Goal: Transaction & Acquisition: Register for event/course

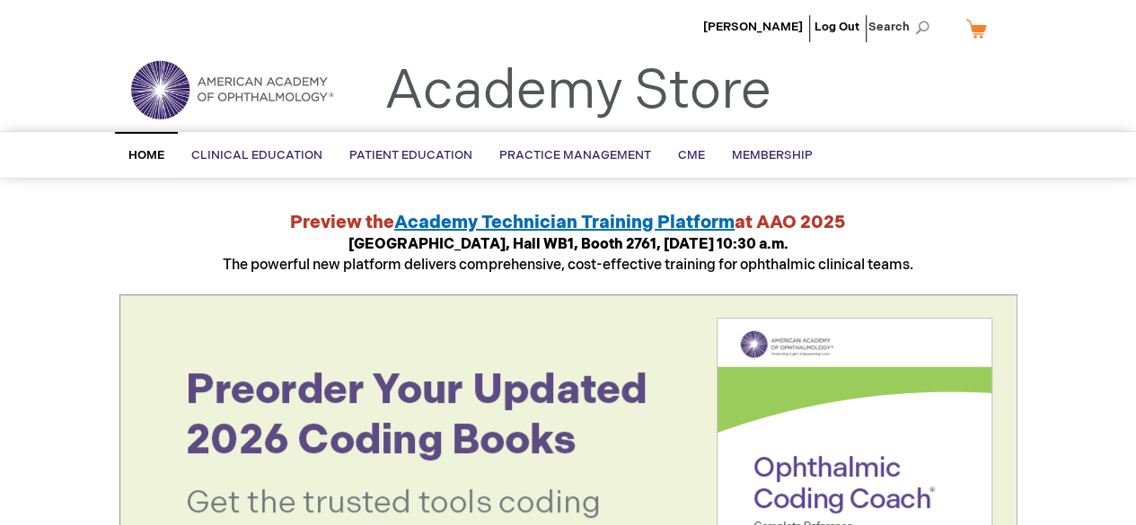
click at [975, 26] on link "My Cart" at bounding box center [983, 28] width 43 height 31
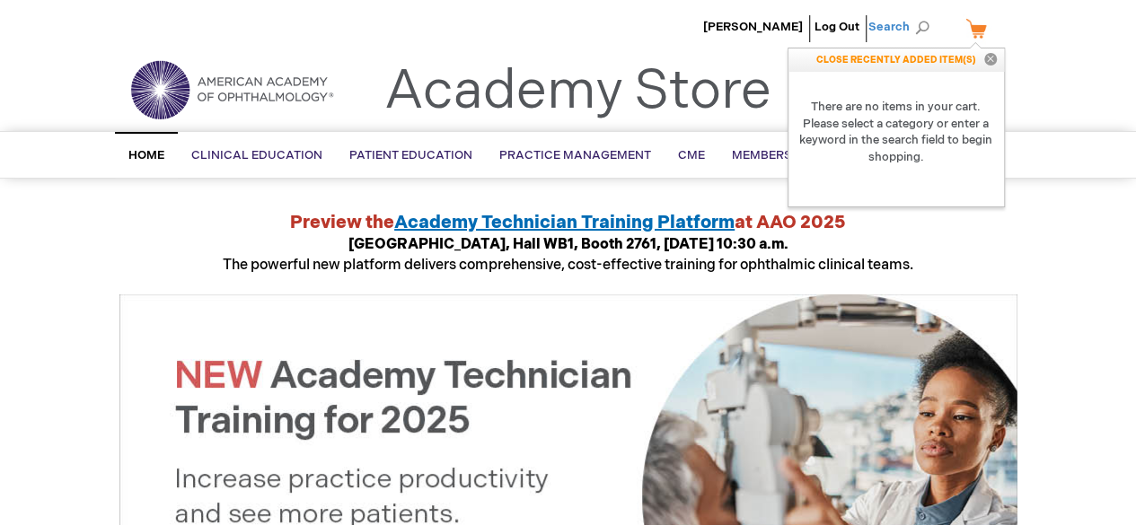
click at [886, 24] on span "Search" at bounding box center [903, 27] width 68 height 36
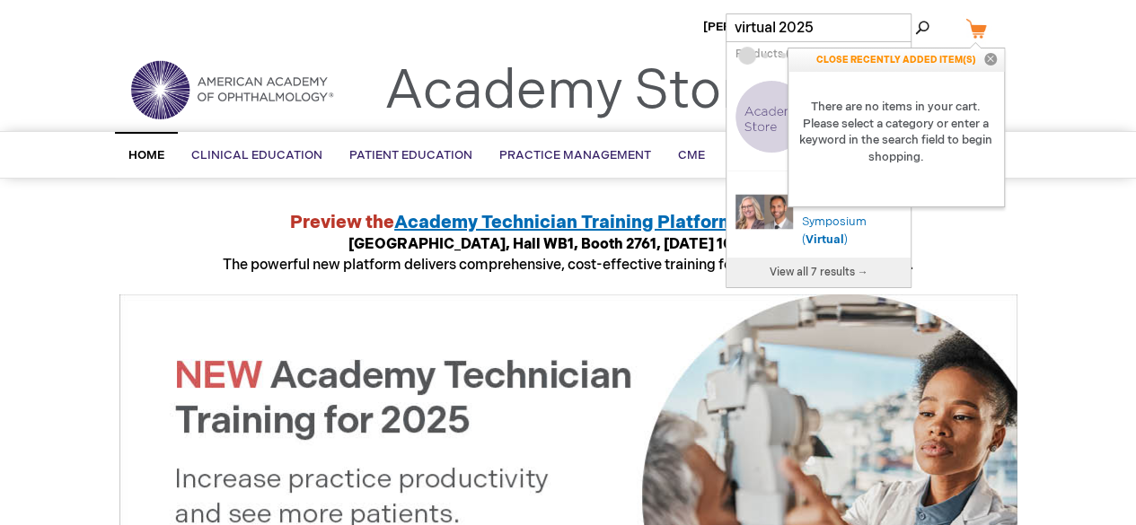
type input "virtual 2025"
click at [915, 13] on button "Search" at bounding box center [922, 27] width 14 height 29
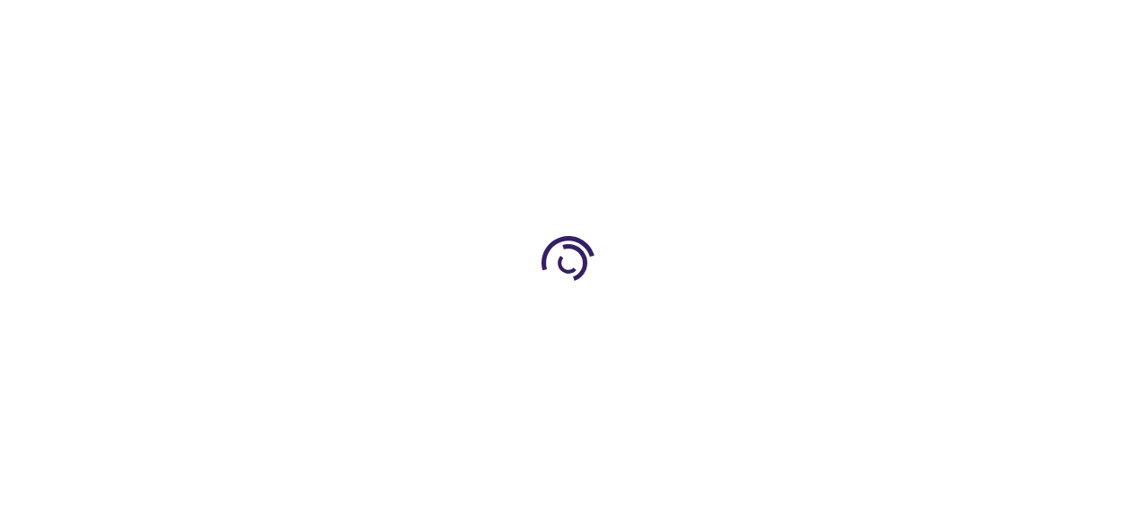
type input "0"
click at [990, 55] on div at bounding box center [568, 262] width 1136 height 525
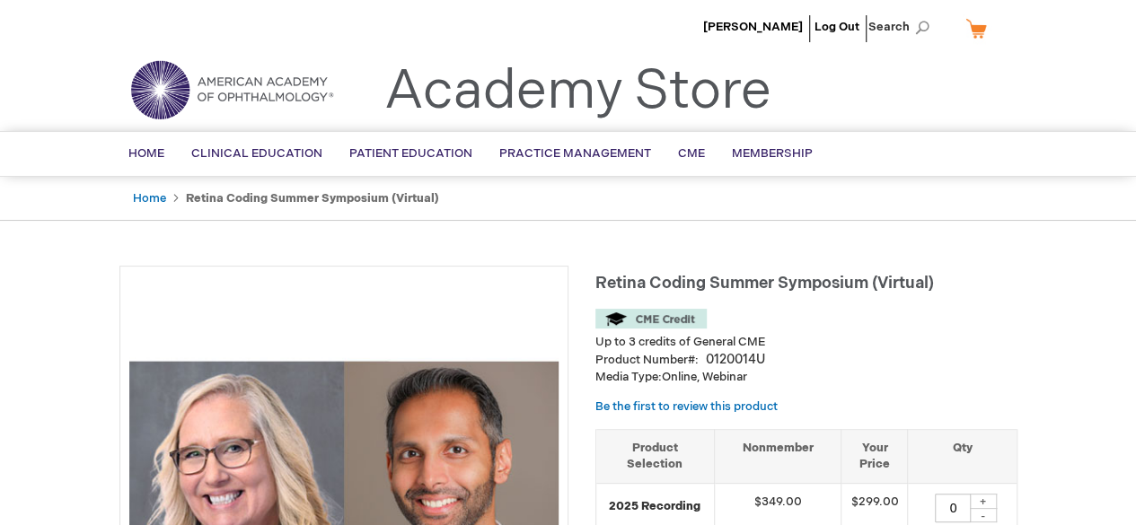
click at [166, 66] on img at bounding box center [232, 89] width 216 height 65
